Goal: Transaction & Acquisition: Download file/media

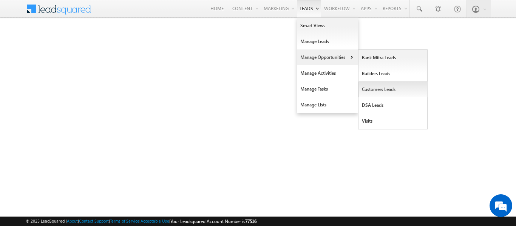
click at [388, 95] on link "Customers Leads" at bounding box center [392, 90] width 69 height 16
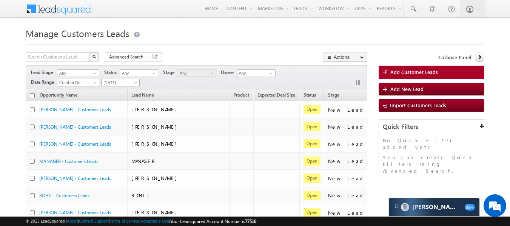
click at [133, 84] on span "[DATE]" at bounding box center [120, 82] width 36 height 7
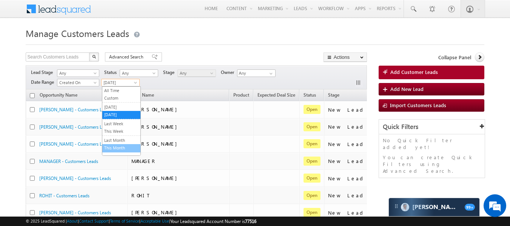
click at [114, 147] on link "This Month" at bounding box center [121, 148] width 38 height 7
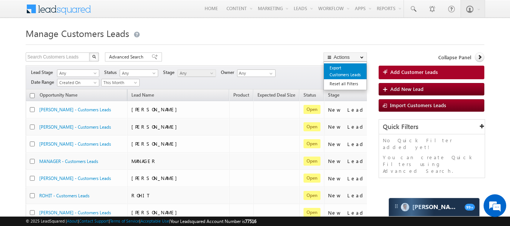
click at [340, 72] on link "Export Customers Leads" at bounding box center [345, 71] width 43 height 16
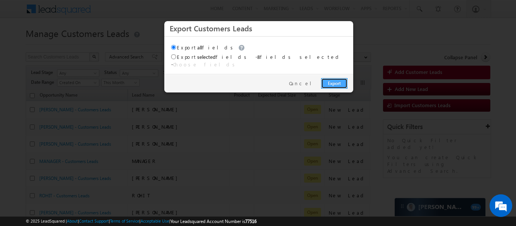
click at [331, 78] on link "Export" at bounding box center [334, 83] width 26 height 11
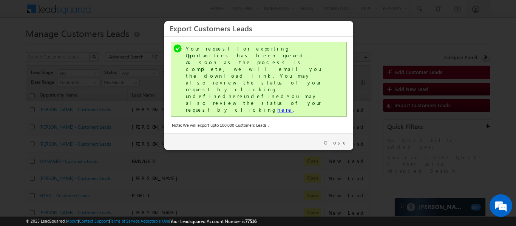
click at [277, 107] on link "here" at bounding box center [284, 110] width 15 height 6
click at [342, 133] on div "Close" at bounding box center [258, 141] width 189 height 17
click at [341, 139] on link "Close" at bounding box center [336, 142] width 24 height 7
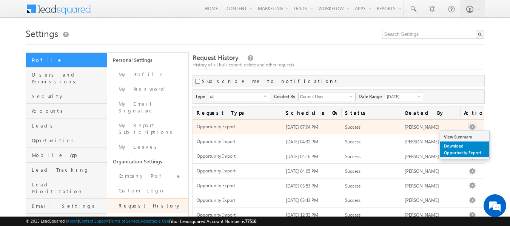
click at [460, 150] on link "Download Opportunity Export" at bounding box center [464, 150] width 49 height 16
